Goal: Information Seeking & Learning: Understand process/instructions

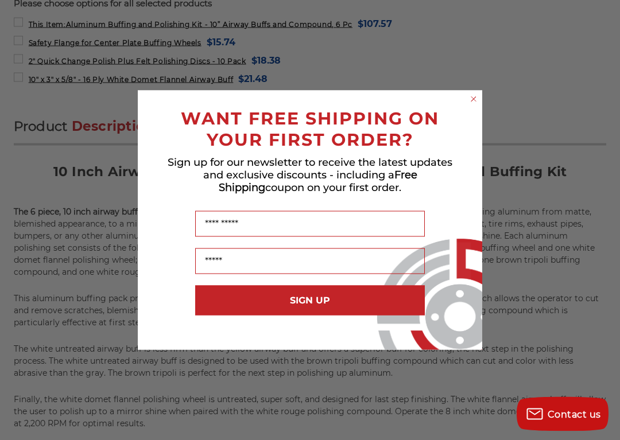
scroll to position [586, 0]
click at [474, 101] on circle "Close dialog" at bounding box center [473, 99] width 11 height 11
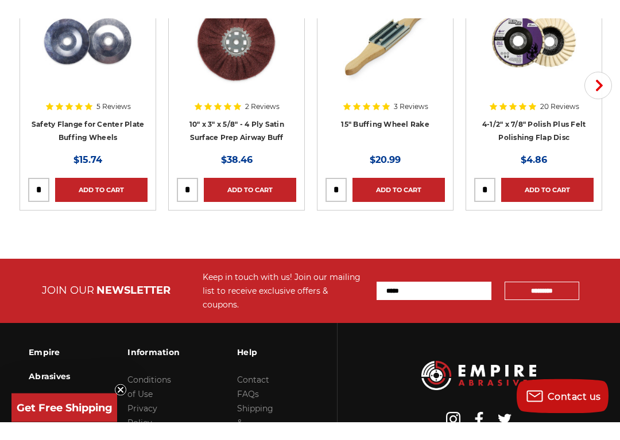
scroll to position [2232, 0]
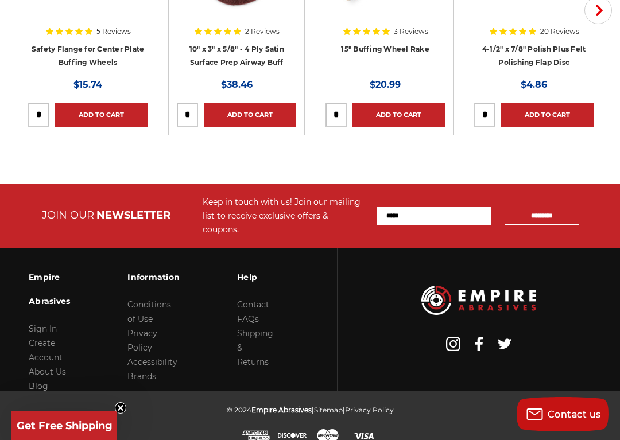
click at [60, 367] on link "About Us" at bounding box center [47, 372] width 37 height 10
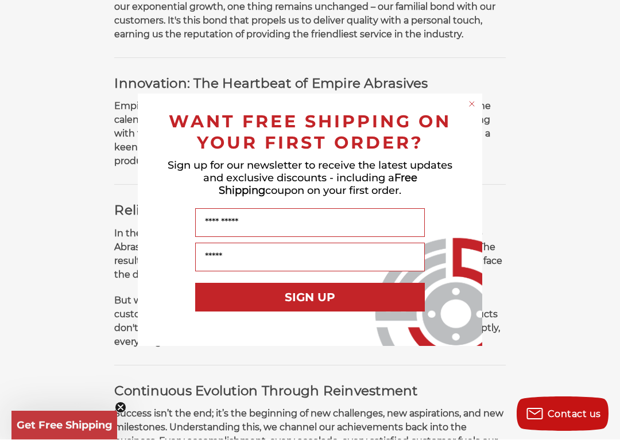
click at [477, 104] on circle "Close dialog" at bounding box center [472, 104] width 11 height 11
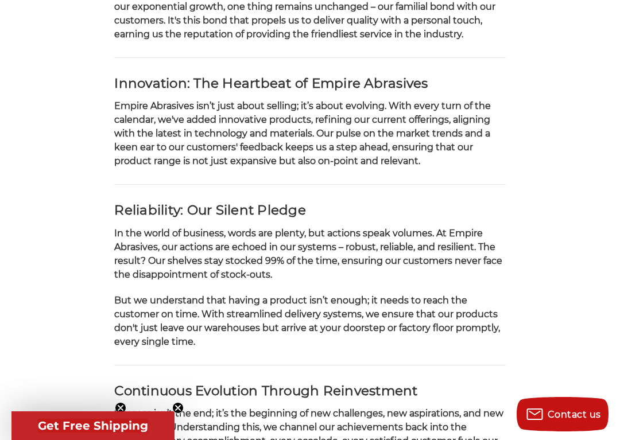
click at [567, 203] on main "About Us Empire Abrasives – Setting the Gold Standard for Abrasives A Humble Be…" at bounding box center [309, 378] width 605 height 1488
click at [75, 404] on span "Get Free Shipping" at bounding box center [92, 426] width 163 height 29
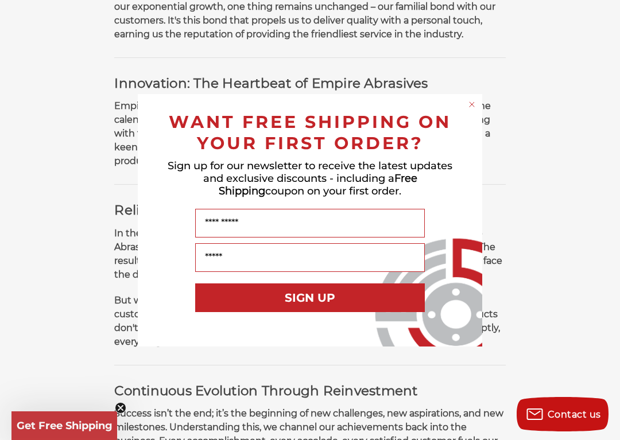
click at [475, 102] on circle "Close dialog" at bounding box center [472, 104] width 11 height 11
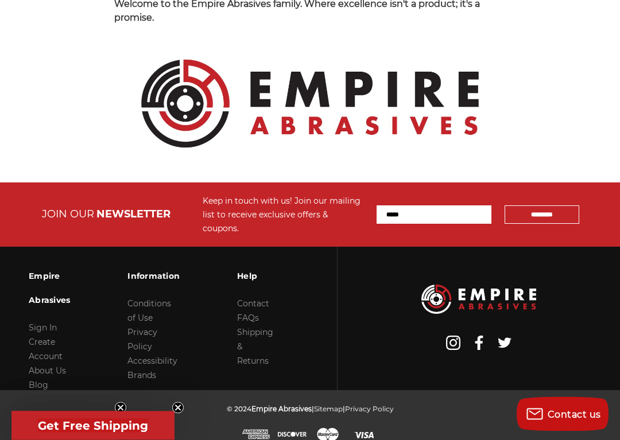
scroll to position [1473, 0]
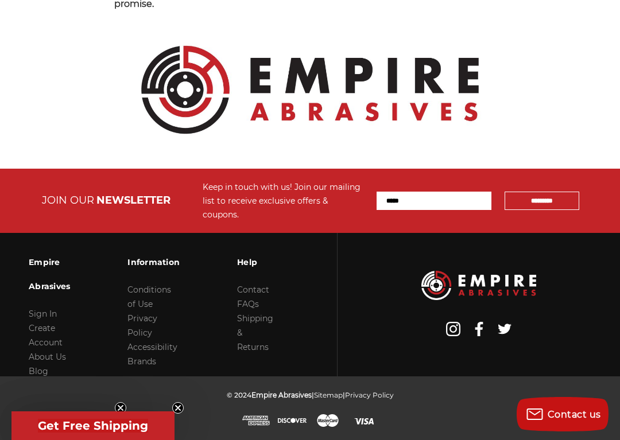
click at [253, 308] on link "FAQs" at bounding box center [248, 304] width 22 height 10
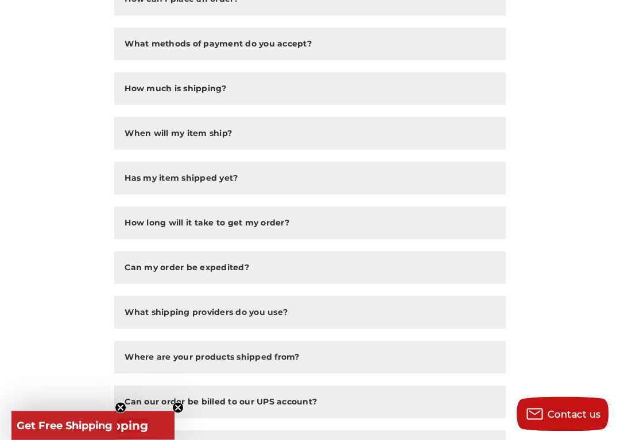
scroll to position [229, 0]
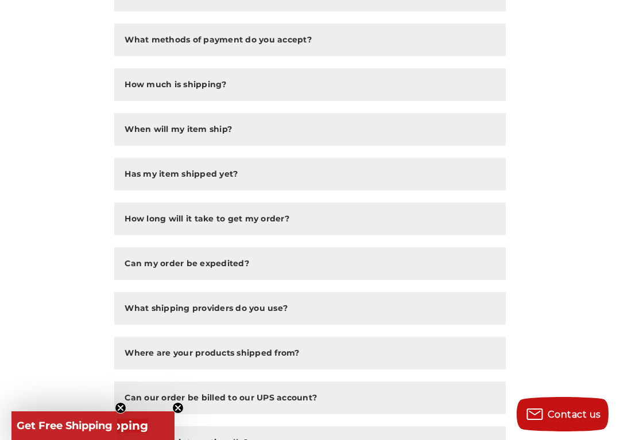
click at [460, 220] on button "How long will it take to get my order?" at bounding box center [309, 219] width 391 height 33
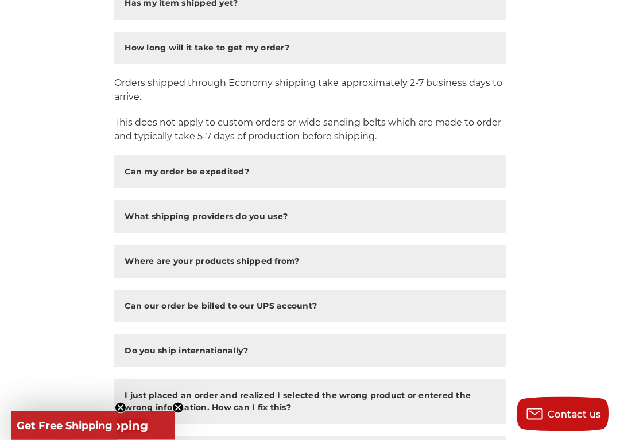
scroll to position [401, 0]
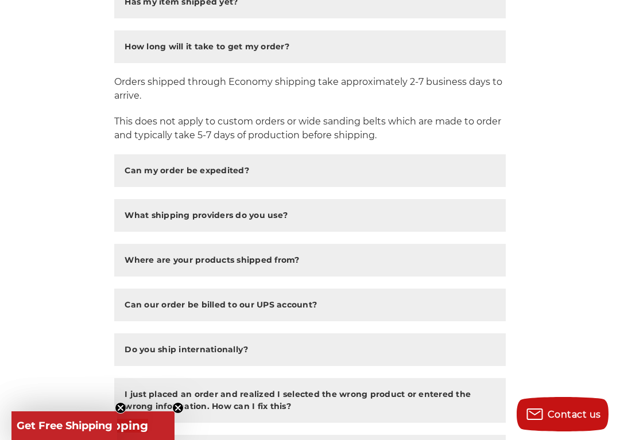
click at [337, 214] on button "What shipping providers do you use?" at bounding box center [309, 215] width 391 height 33
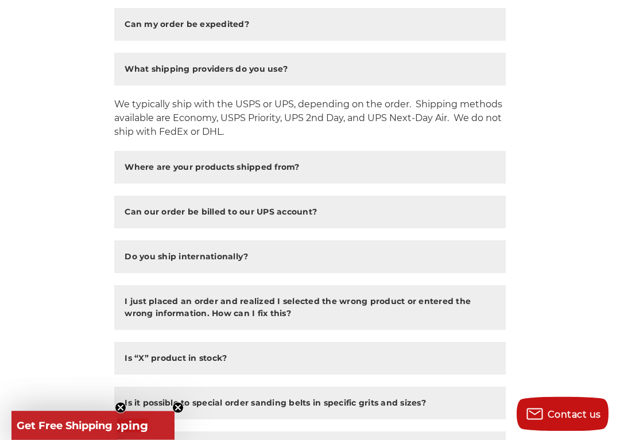
scroll to position [547, 0]
click at [377, 172] on button "Where are your products shipped from?" at bounding box center [309, 167] width 391 height 33
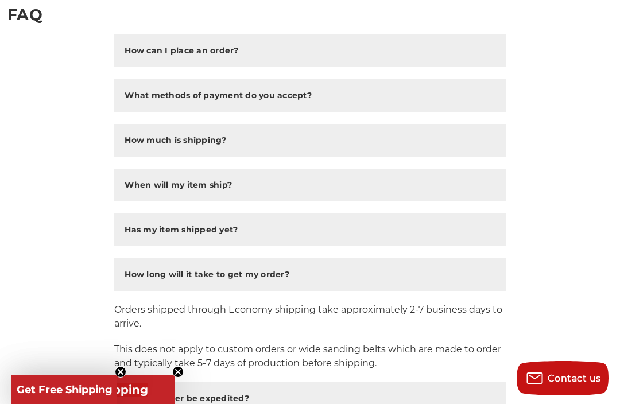
scroll to position [157, 0]
